Goal: Task Accomplishment & Management: Manage account settings

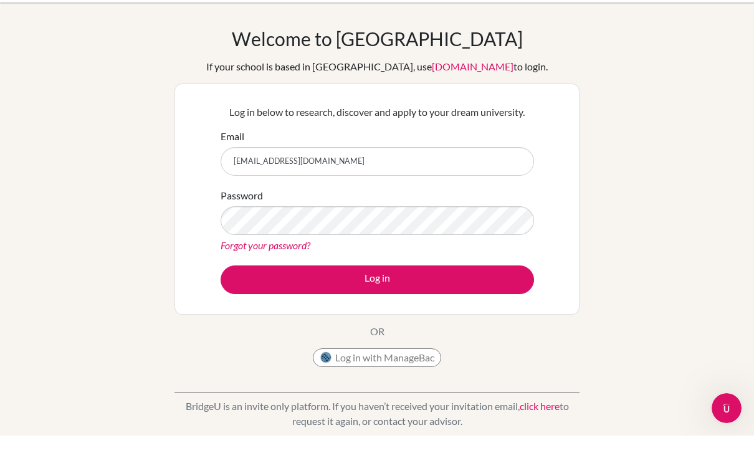
scroll to position [17, 0]
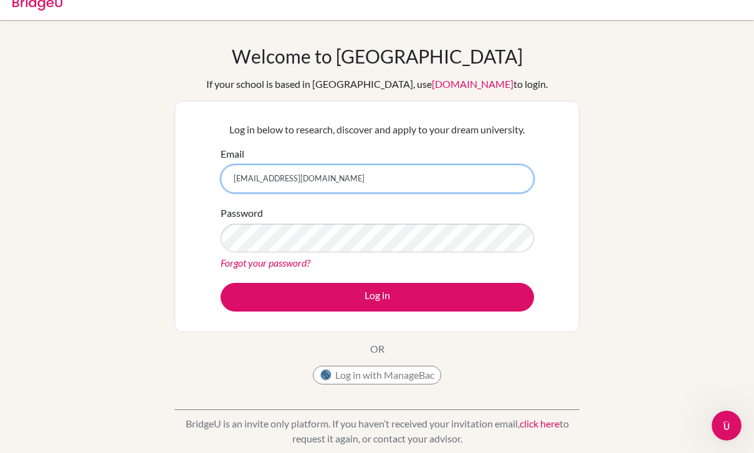
type input "jadjebeile.asante@icsghana.com"
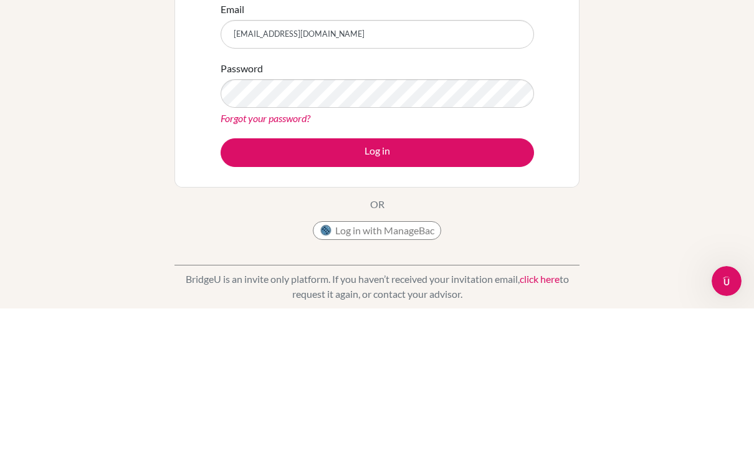
click at [451, 283] on button "Log in" at bounding box center [377, 297] width 313 height 29
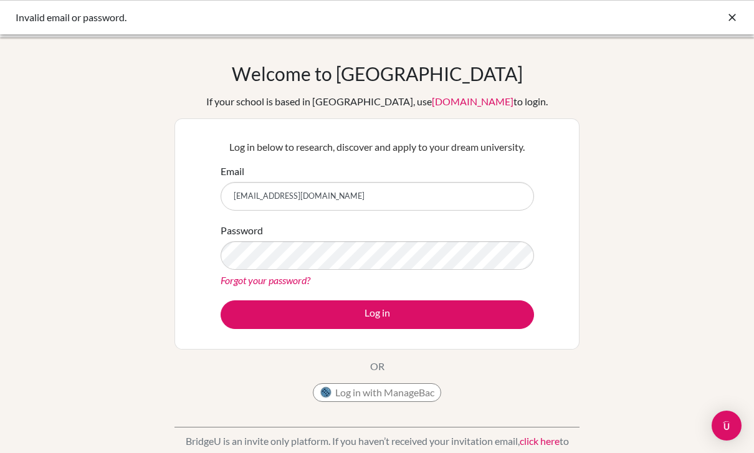
click at [289, 283] on link "Forgot your password?" at bounding box center [266, 280] width 90 height 12
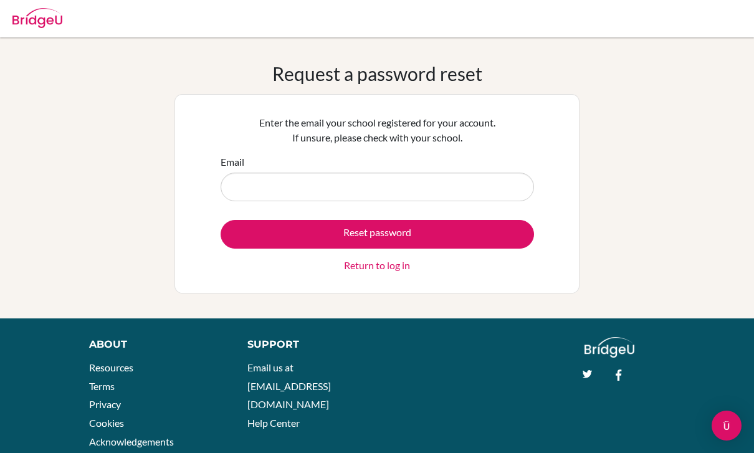
click at [474, 191] on input "Email" at bounding box center [377, 187] width 313 height 29
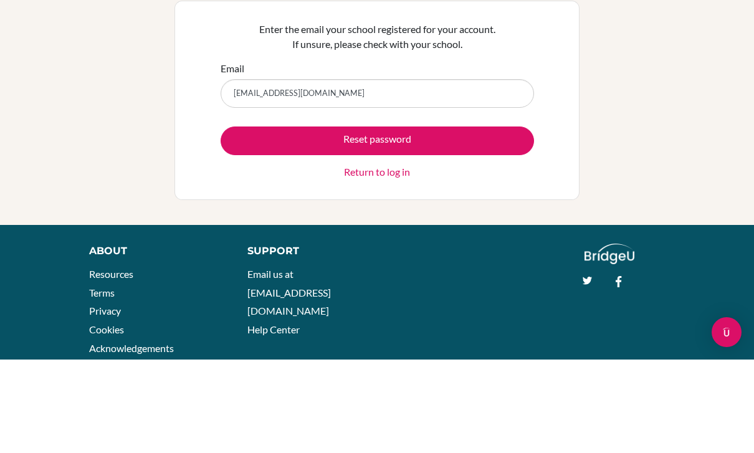
scroll to position [33, 0]
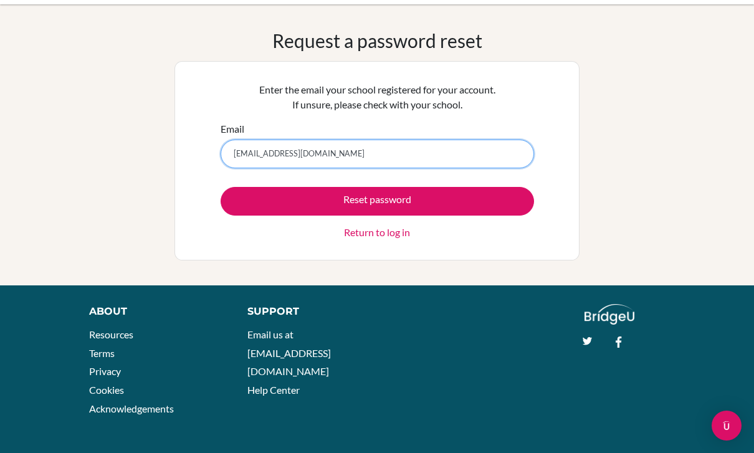
type input "jadjebeile.asante@icsghana.info"
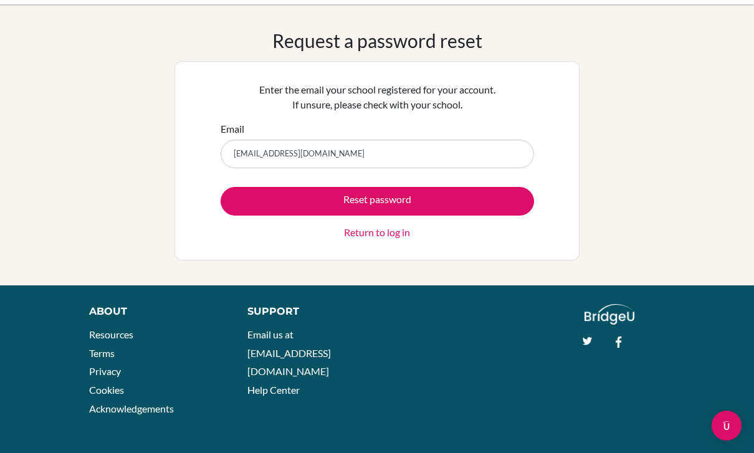
click at [353, 229] on link "Return to log in" at bounding box center [377, 232] width 66 height 15
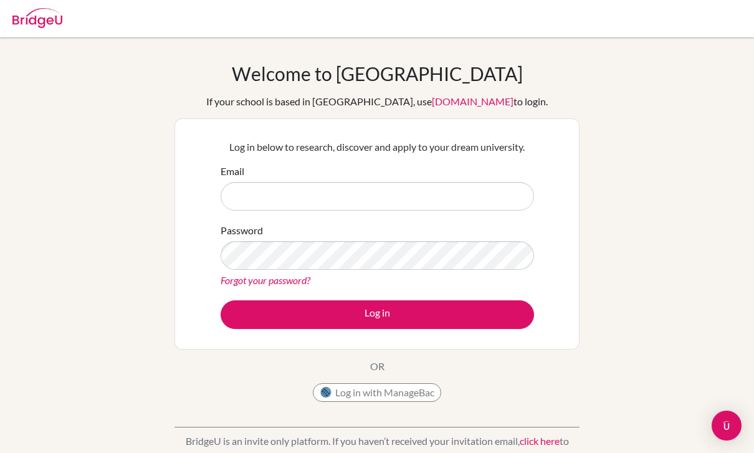
click at [251, 202] on input "Email" at bounding box center [377, 196] width 313 height 29
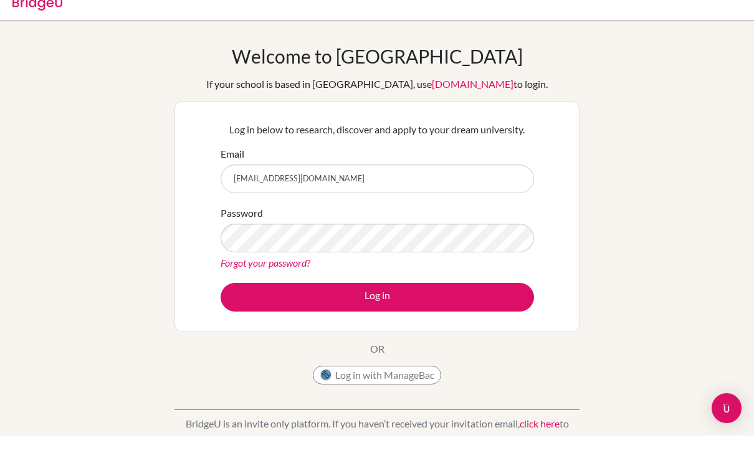
scroll to position [17, 0]
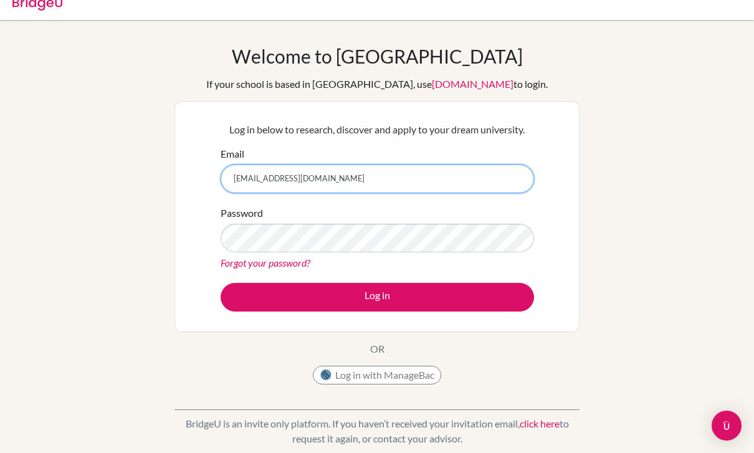
type input "jadjebeile.asante@icsghana.info"
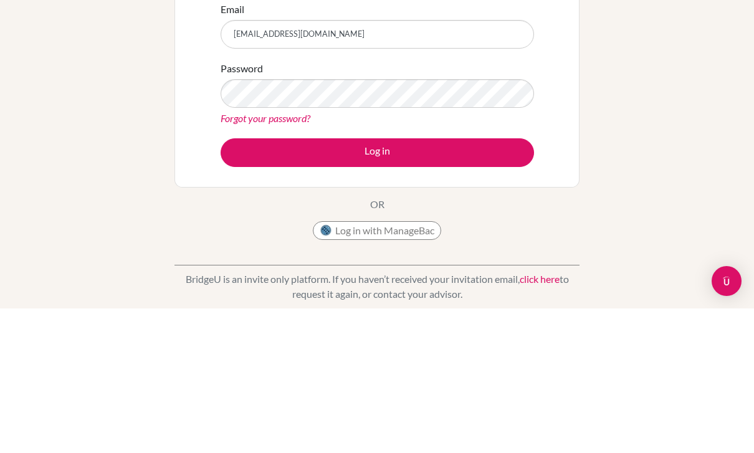
click at [467, 283] on button "Log in" at bounding box center [377, 297] width 313 height 29
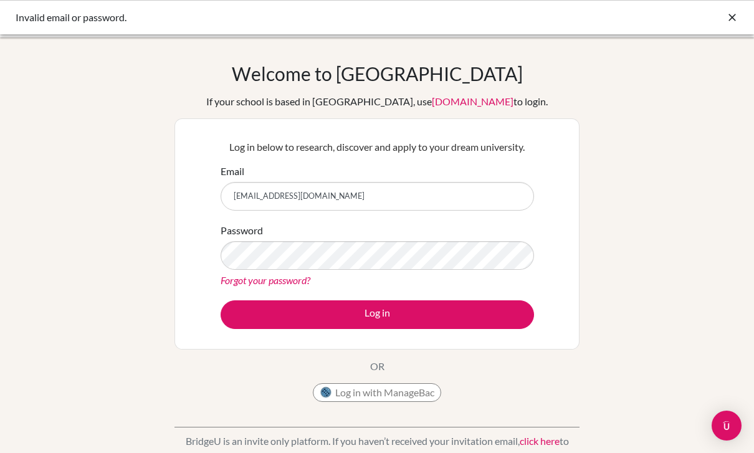
click at [292, 284] on link "Forgot your password?" at bounding box center [266, 280] width 90 height 12
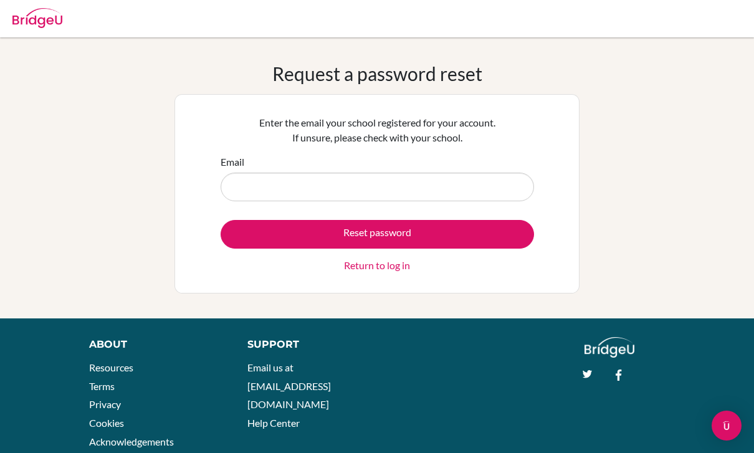
click at [383, 181] on input "Email" at bounding box center [377, 187] width 313 height 29
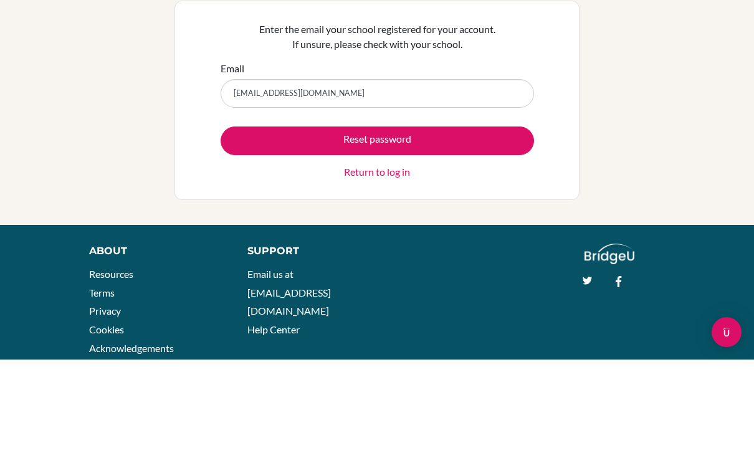
type input "jadjebeile.asante@icsghana.info"
click at [475, 220] on button "Reset password" at bounding box center [377, 234] width 313 height 29
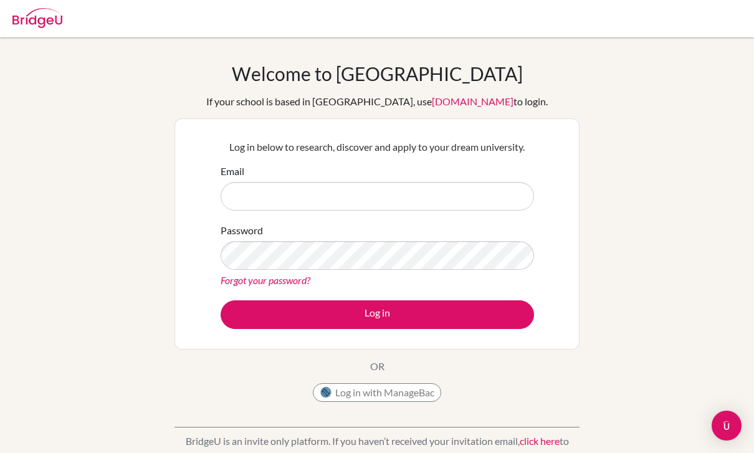
scroll to position [1, 0]
